Goal: Information Seeking & Learning: Learn about a topic

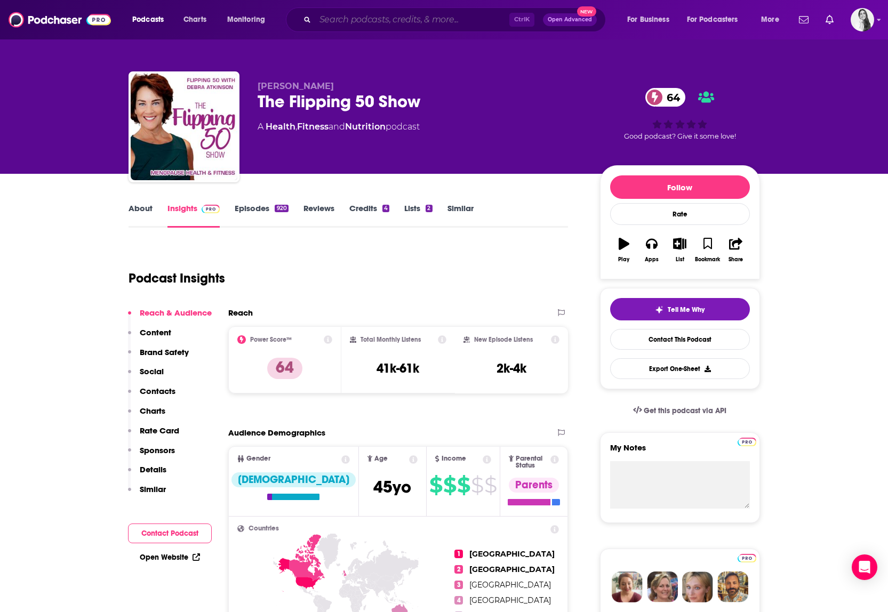
click at [361, 17] on input "Search podcasts, credits, & more..." at bounding box center [412, 19] width 194 height 17
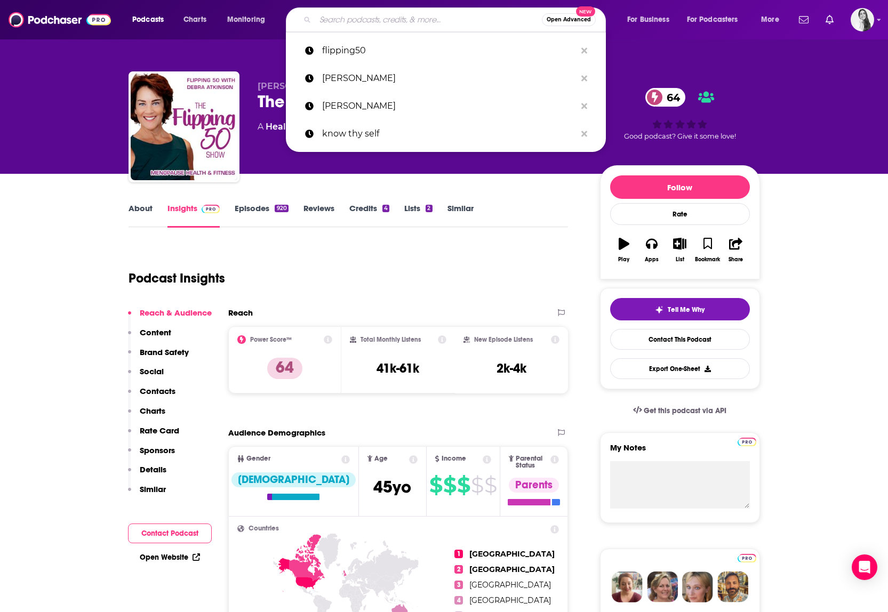
type input "h"
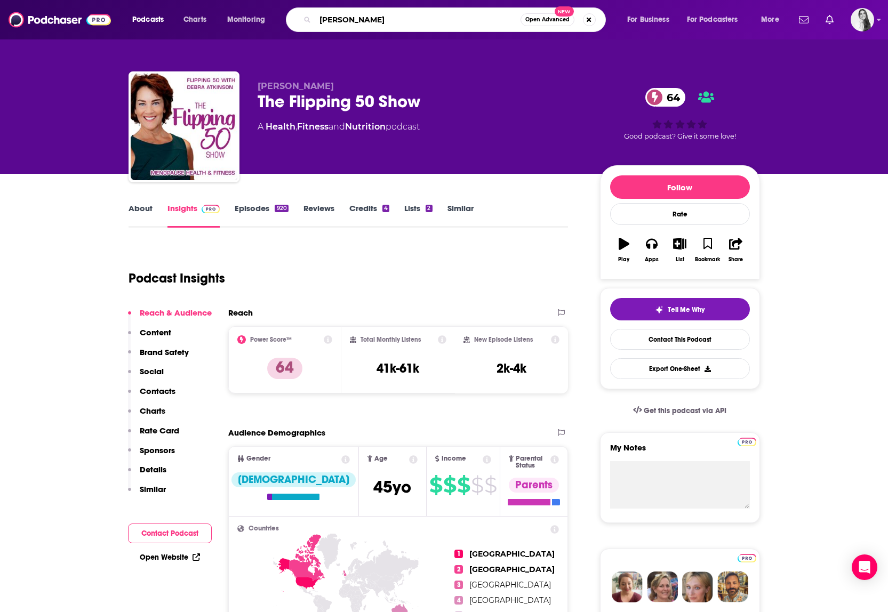
type input "[PERSON_NAME]"
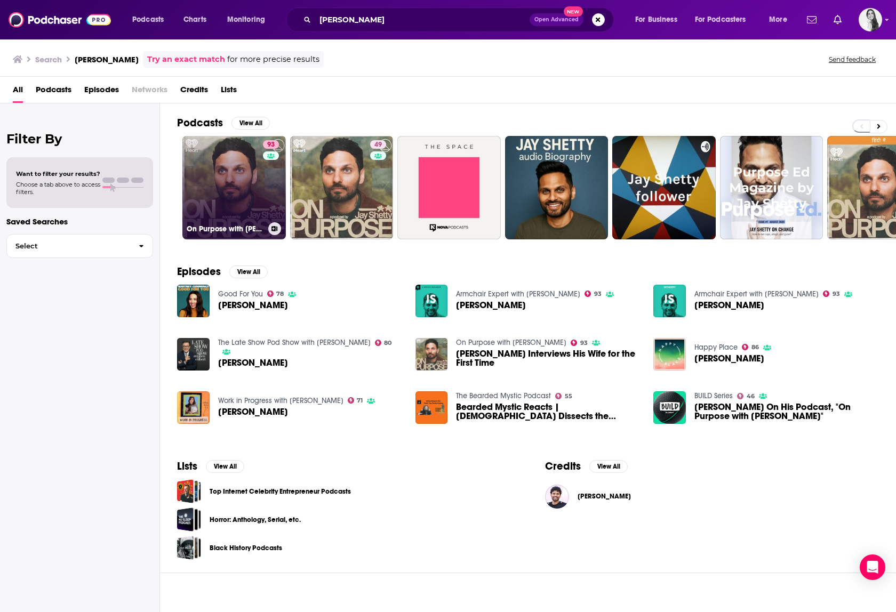
click at [251, 169] on link "93 On Purpose with [PERSON_NAME]" at bounding box center [233, 187] width 103 height 103
